Goal: Navigation & Orientation: Find specific page/section

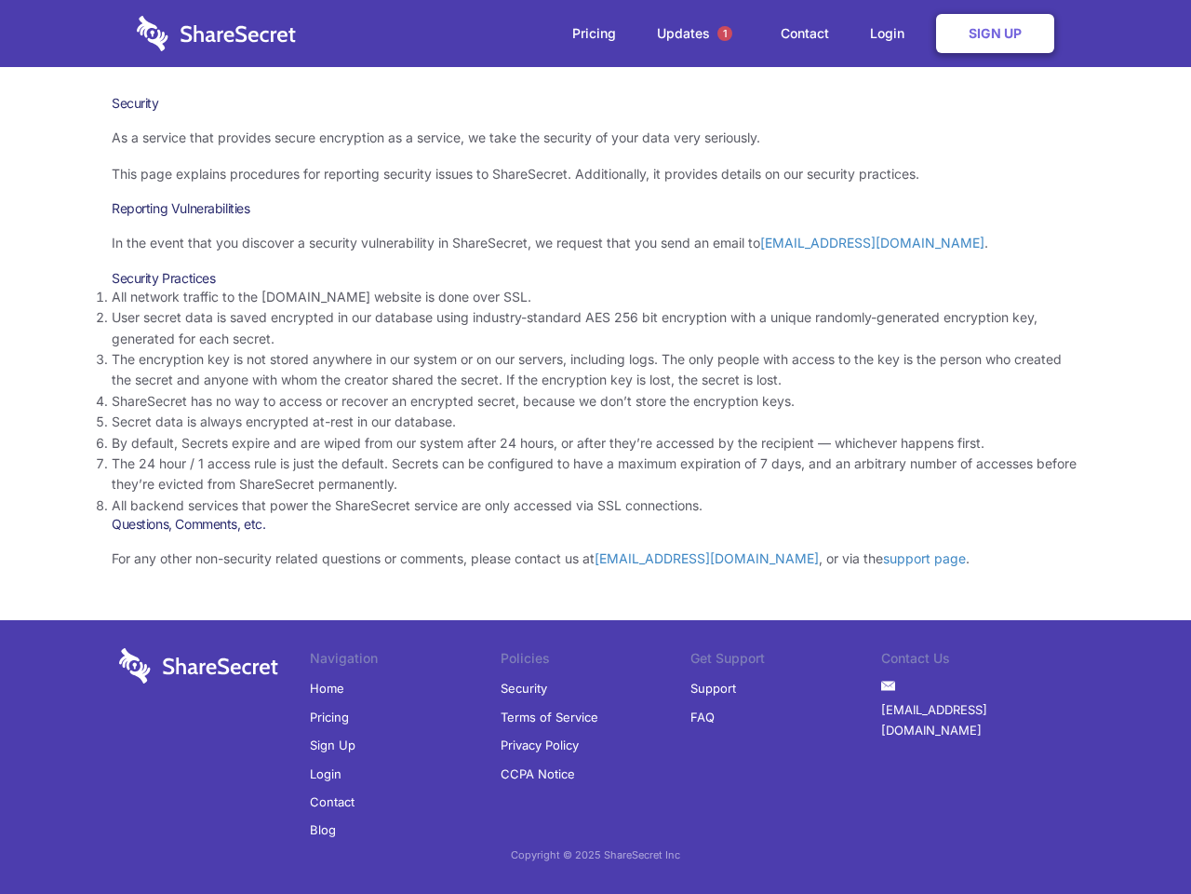
click at [596, 447] on li "By default, Secrets expire and are wiped from our system after 24 hours, or aft…" at bounding box center [596, 443] width 968 height 20
click at [725, 34] on span "1" at bounding box center [725, 33] width 15 height 15
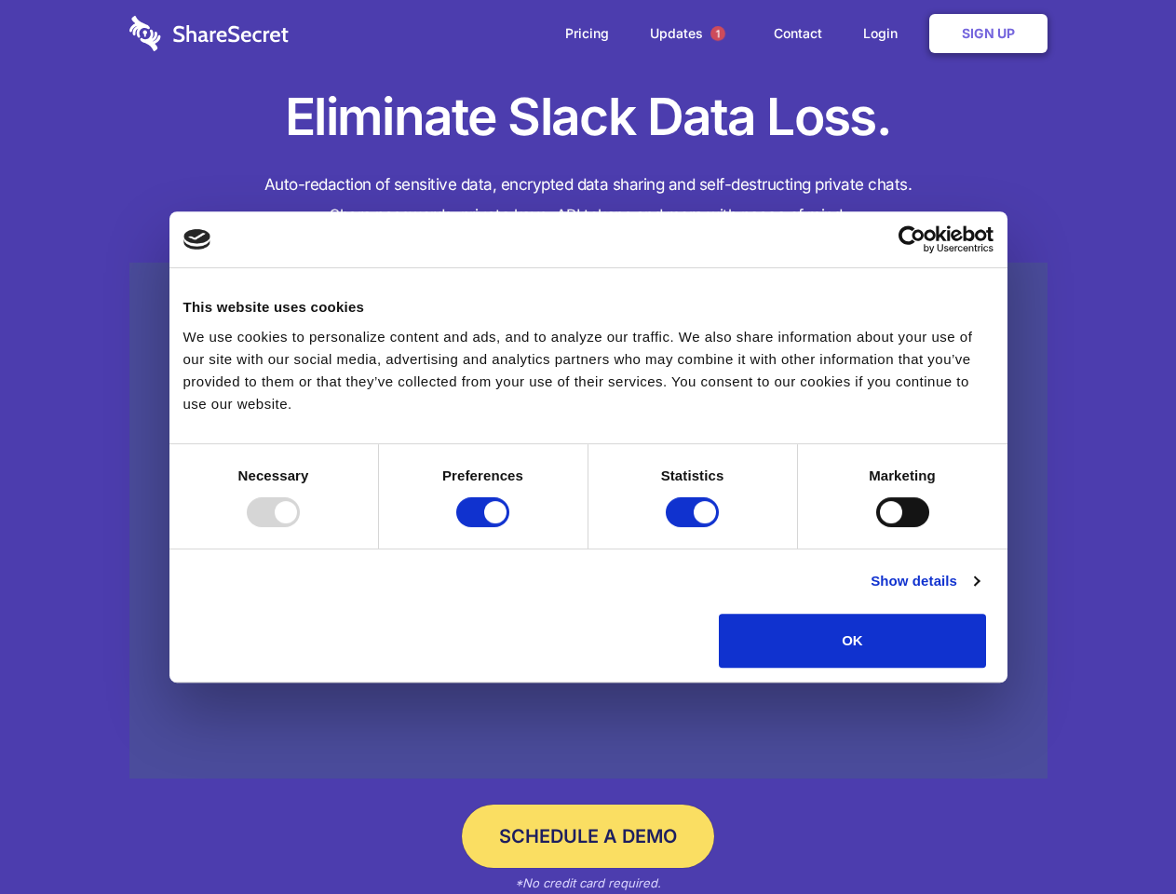
click at [300, 527] on div at bounding box center [273, 512] width 53 height 30
click at [509, 527] on input "Preferences" at bounding box center [482, 512] width 53 height 30
checkbox input "false"
click at [694, 527] on input "Statistics" at bounding box center [692, 512] width 53 height 30
checkbox input "false"
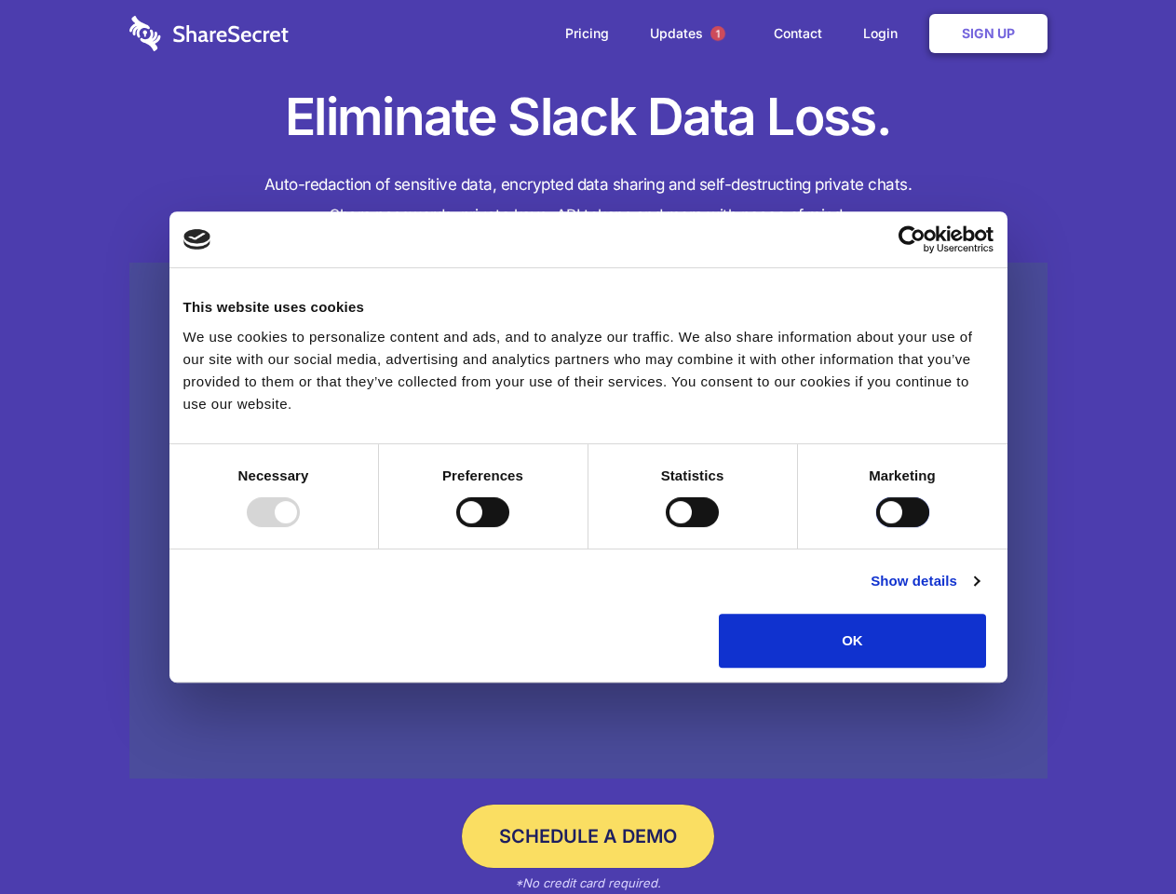
click at [876, 527] on input "Marketing" at bounding box center [902, 512] width 53 height 30
checkbox input "true"
click at [978, 592] on link "Show details" at bounding box center [924, 581] width 108 height 22
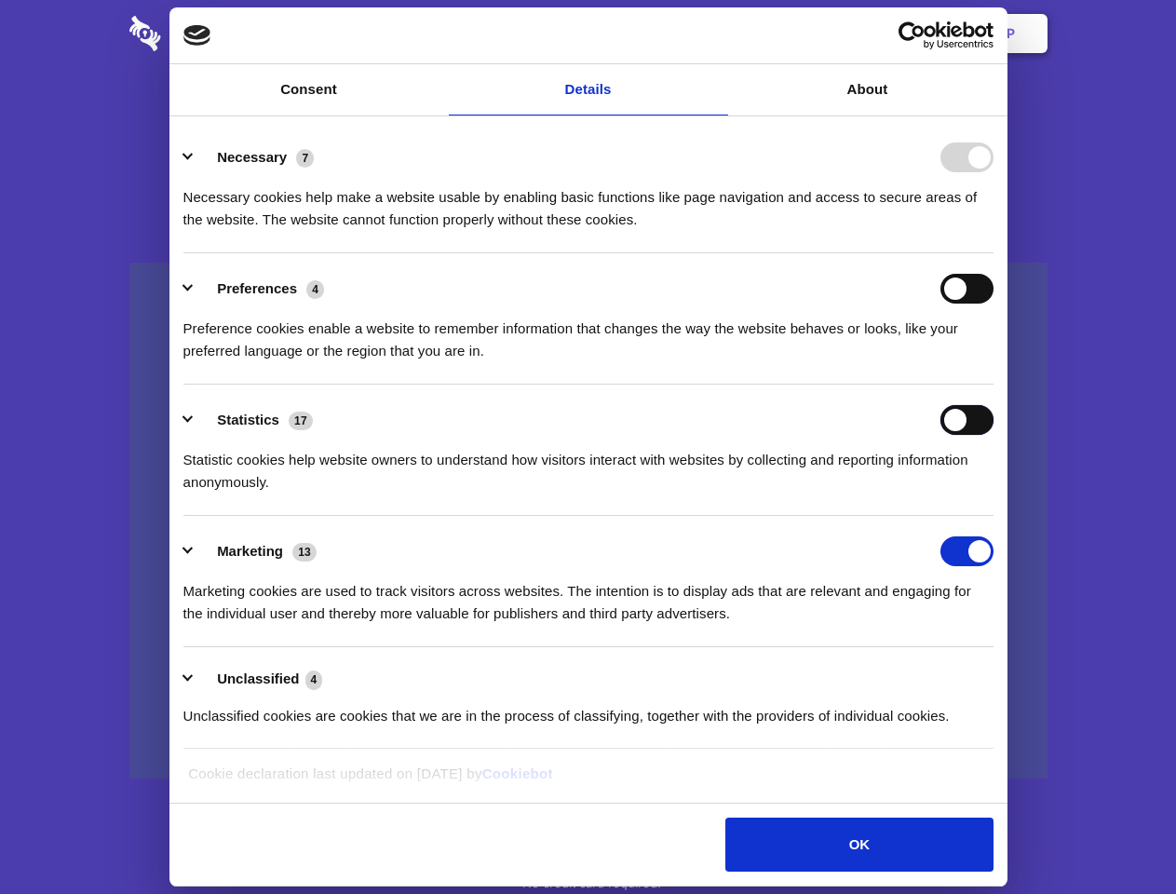
click at [993, 435] on input "Statistics" at bounding box center [966, 420] width 53 height 30
click at [717, 34] on span "1" at bounding box center [717, 33] width 15 height 15
